Goal: Information Seeking & Learning: Learn about a topic

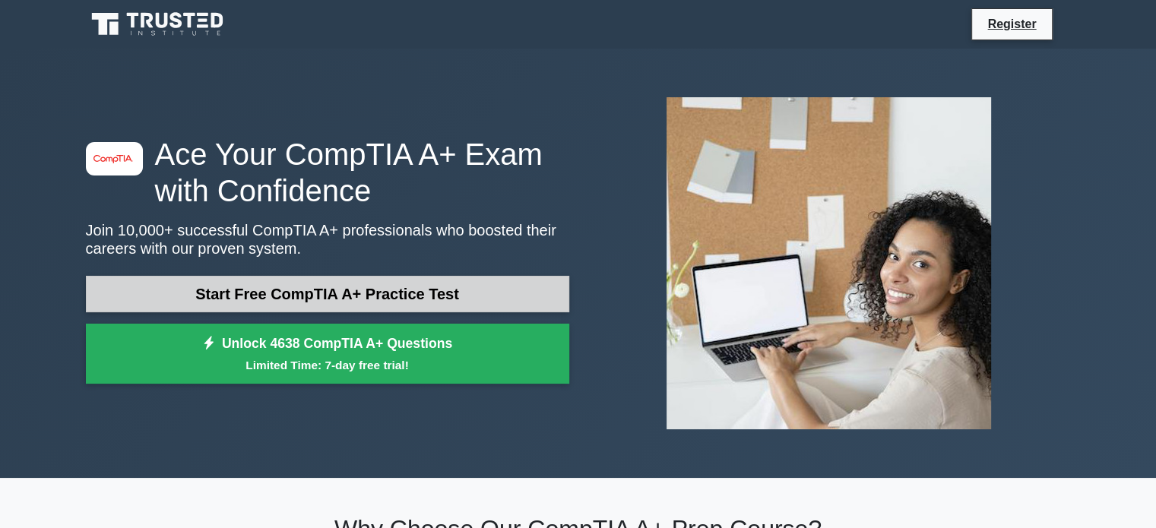
click at [435, 299] on link "Start Free CompTIA A+ Practice Test" at bounding box center [327, 294] width 483 height 36
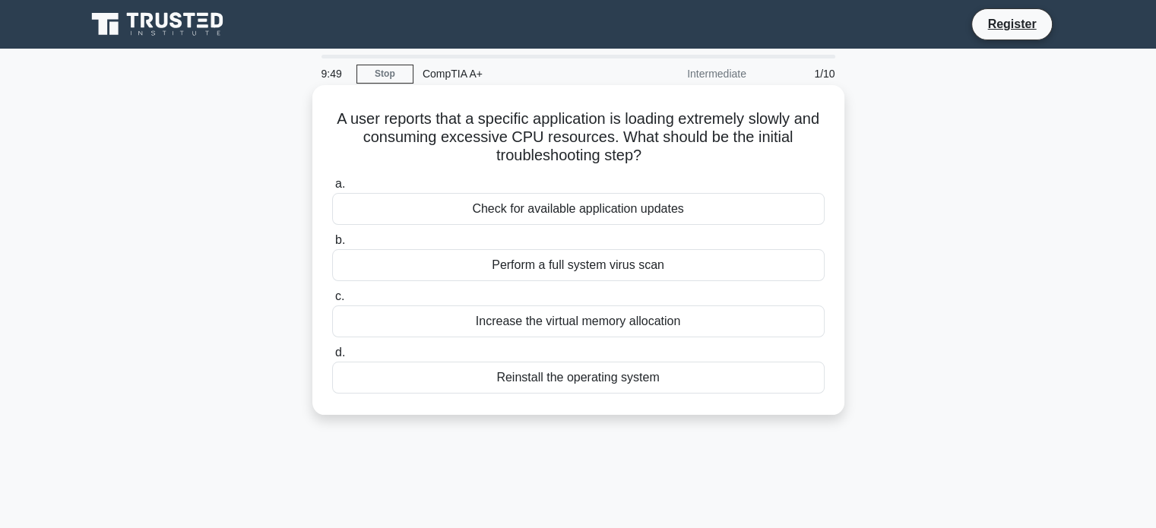
click at [745, 207] on div "Check for available application updates" at bounding box center [578, 209] width 492 height 32
click at [332, 189] on input "a. Check for available application updates" at bounding box center [332, 184] width 0 height 10
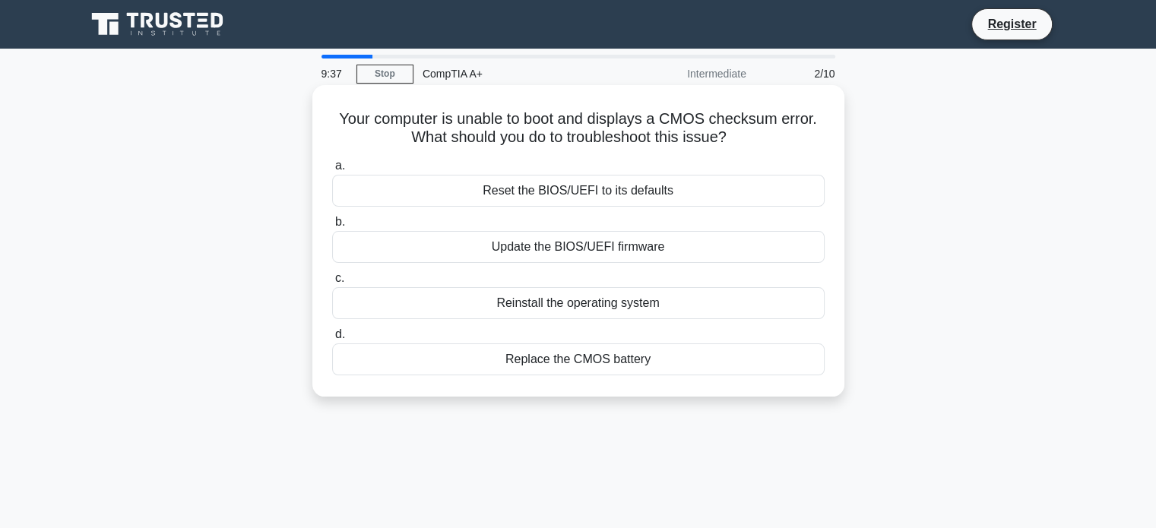
click at [796, 242] on div "Update the BIOS/UEFI firmware" at bounding box center [578, 247] width 492 height 32
click at [332, 227] on input "b. Update the BIOS/UEFI firmware" at bounding box center [332, 222] width 0 height 10
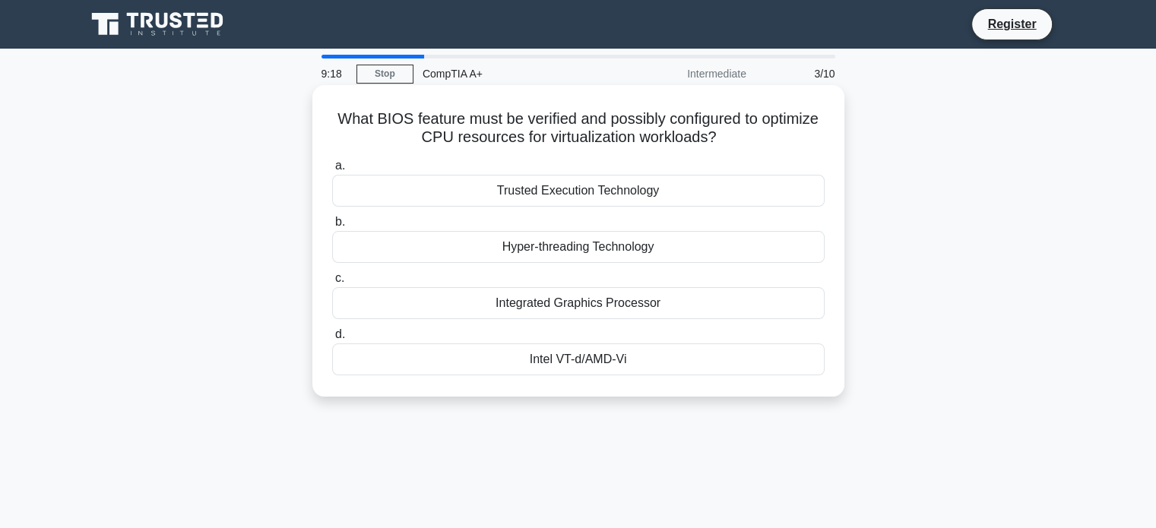
click at [774, 357] on div "Intel VT-d/AMD-Vi" at bounding box center [578, 359] width 492 height 32
click at [332, 340] on input "d. Intel VT-d/AMD-Vi" at bounding box center [332, 335] width 0 height 10
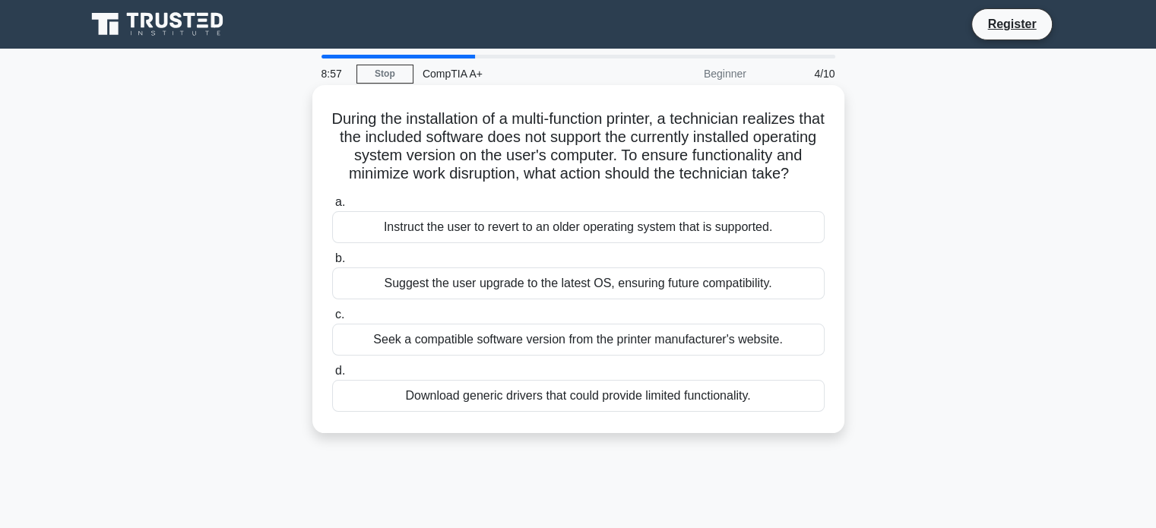
click at [783, 353] on div "Seek a compatible software version from the printer manufacturer's website." at bounding box center [578, 340] width 492 height 32
click at [332, 320] on input "c. Seek a compatible software version from the printer manufacturer's website." at bounding box center [332, 315] width 0 height 10
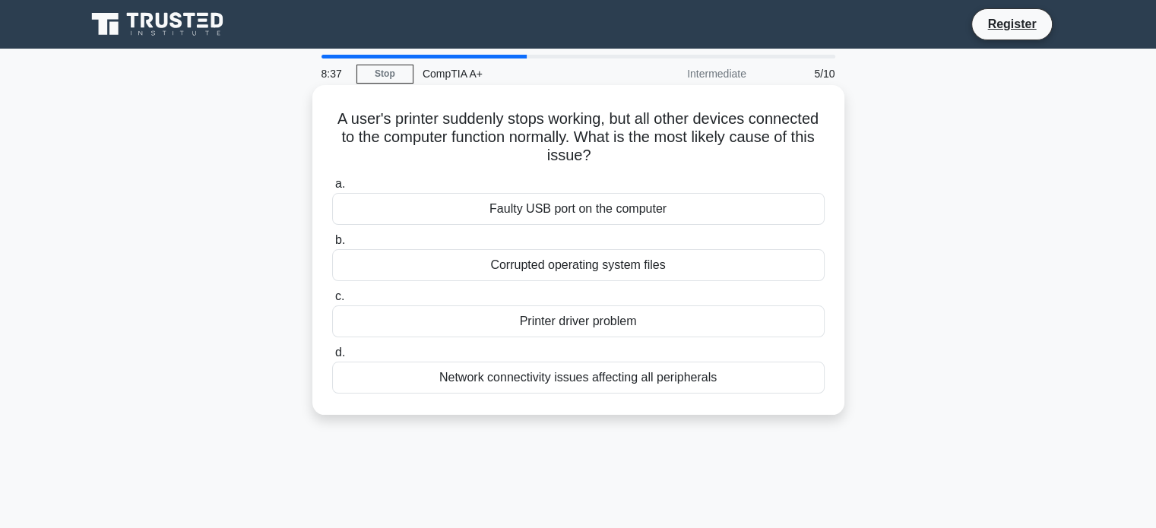
click at [758, 334] on div "Printer driver problem" at bounding box center [578, 321] width 492 height 32
click at [332, 302] on input "c. Printer driver problem" at bounding box center [332, 297] width 0 height 10
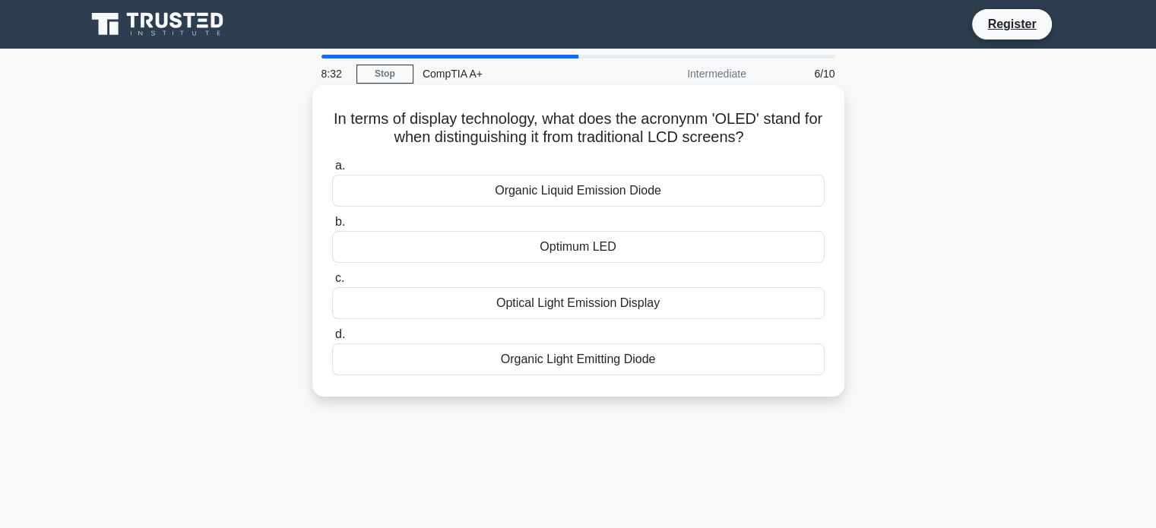
click at [716, 370] on div "Organic Light Emitting Diode" at bounding box center [578, 359] width 492 height 32
click at [332, 340] on input "d. Organic Light Emitting Diode" at bounding box center [332, 335] width 0 height 10
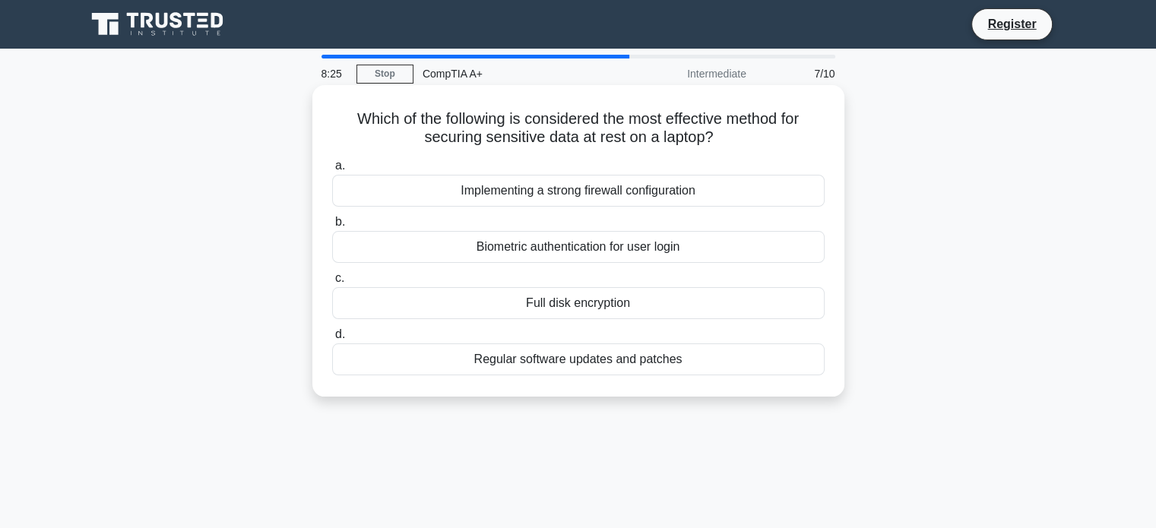
click at [781, 298] on div "Full disk encryption" at bounding box center [578, 303] width 492 height 32
click at [332, 283] on input "c. Full disk encryption" at bounding box center [332, 279] width 0 height 10
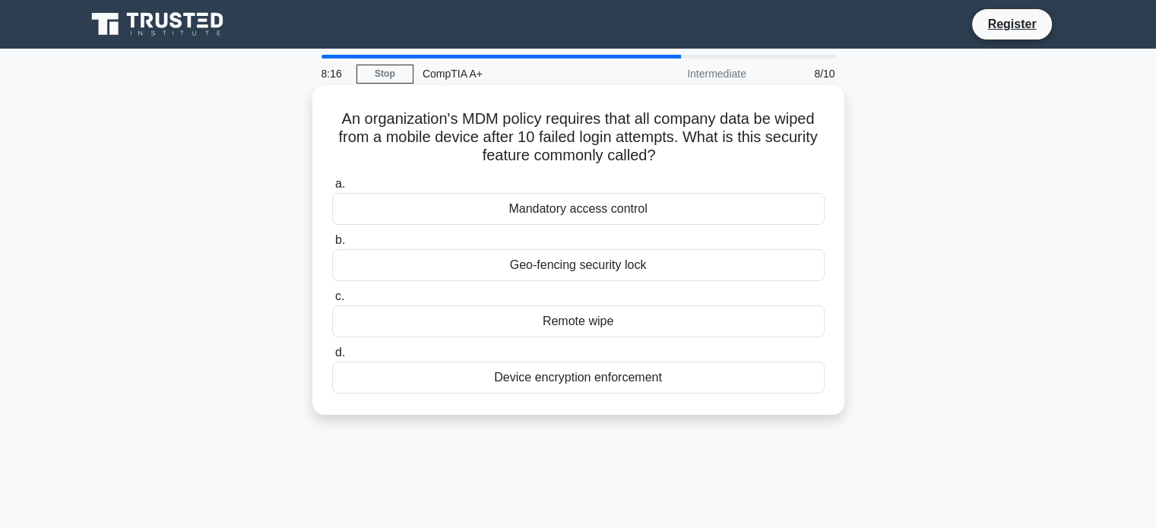
click at [739, 327] on div "Remote wipe" at bounding box center [578, 321] width 492 height 32
click at [332, 302] on input "c. Remote wipe" at bounding box center [332, 297] width 0 height 10
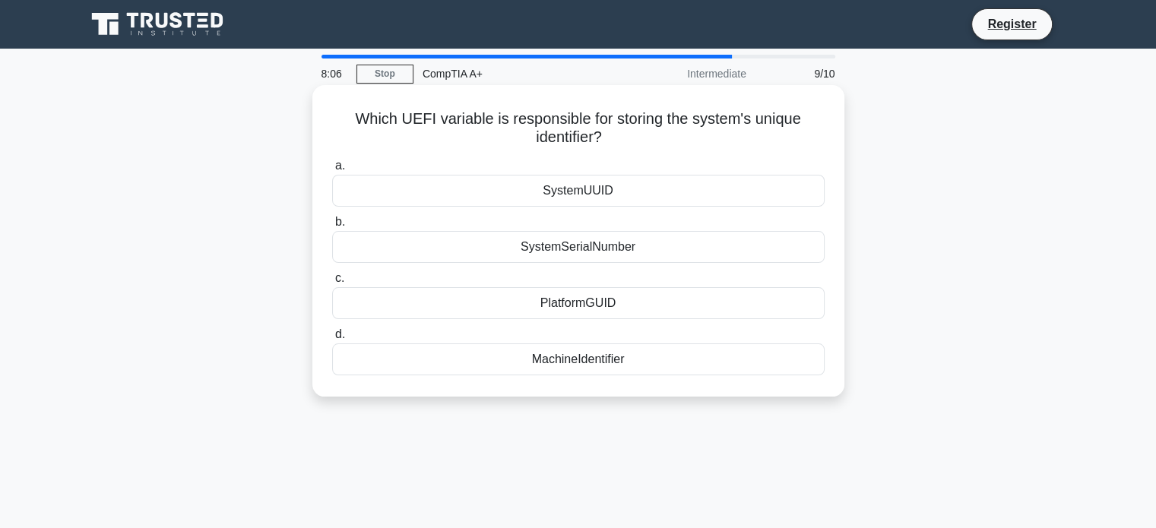
click at [648, 245] on div "SystemSerialNumber" at bounding box center [578, 247] width 492 height 32
click at [332, 227] on input "b. SystemSerialNumber" at bounding box center [332, 222] width 0 height 10
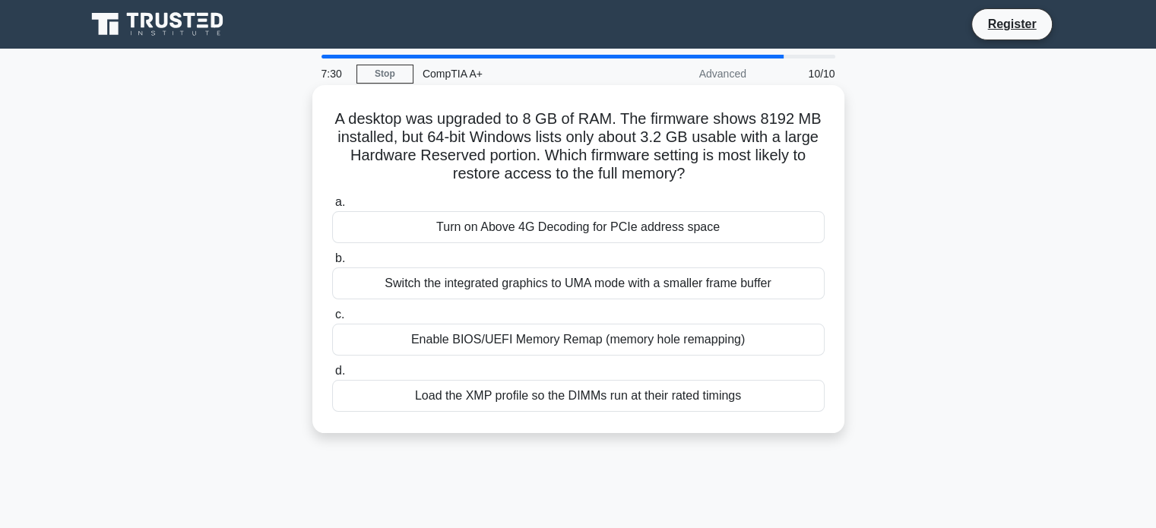
click at [703, 346] on div "Enable BIOS/UEFI Memory Remap (memory hole remapping)" at bounding box center [578, 340] width 492 height 32
click at [332, 320] on input "c. Enable BIOS/UEFI Memory Remap (memory hole remapping)" at bounding box center [332, 315] width 0 height 10
